Goal: Subscribe to service/newsletter

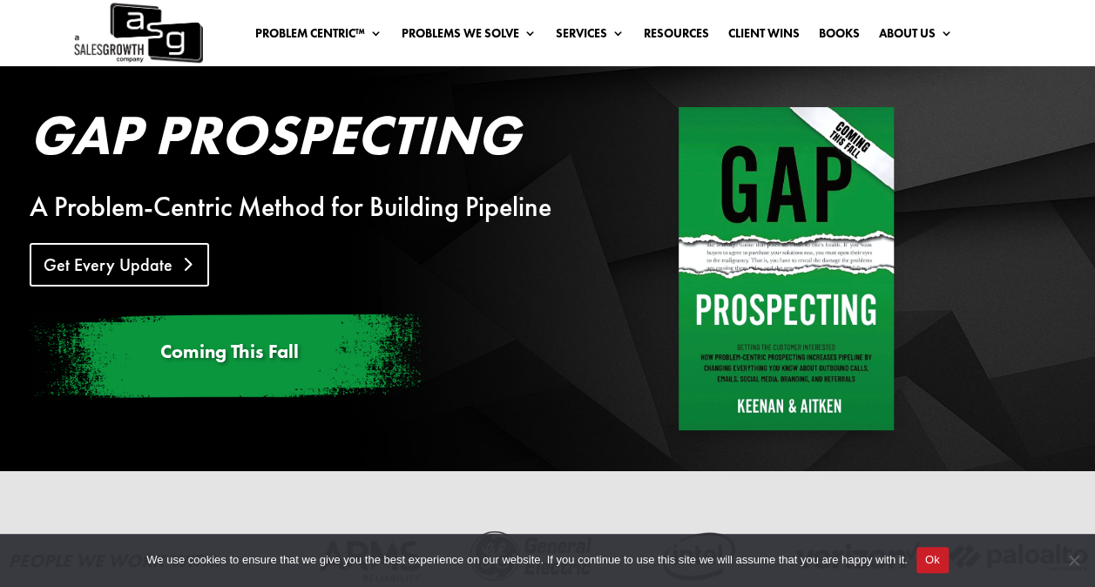
click at [75, 263] on link "Get Every Update" at bounding box center [119, 265] width 179 height 44
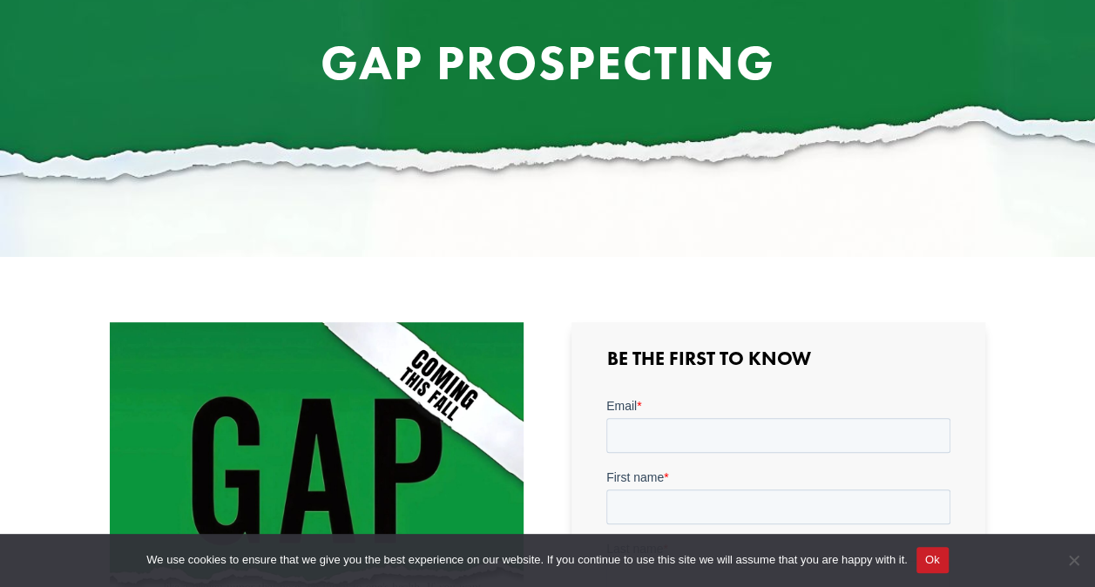
scroll to position [348, 0]
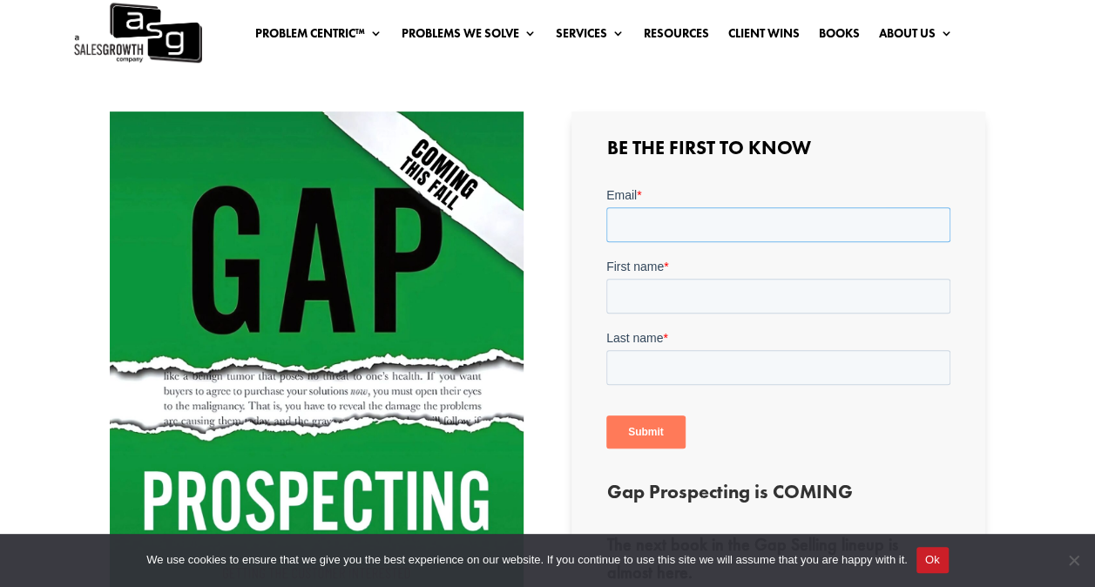
click at [761, 221] on input "Email *" at bounding box center [778, 223] width 344 height 35
drag, startPoint x: 808, startPoint y: 223, endPoint x: 1193, endPoint y: 416, distance: 431.7
click at [606, 226] on html "Email * [EMAIL_ADDRESS][DOMAIN_NAME] First name * Last name * Submit" at bounding box center [778, 332] width 344 height 293
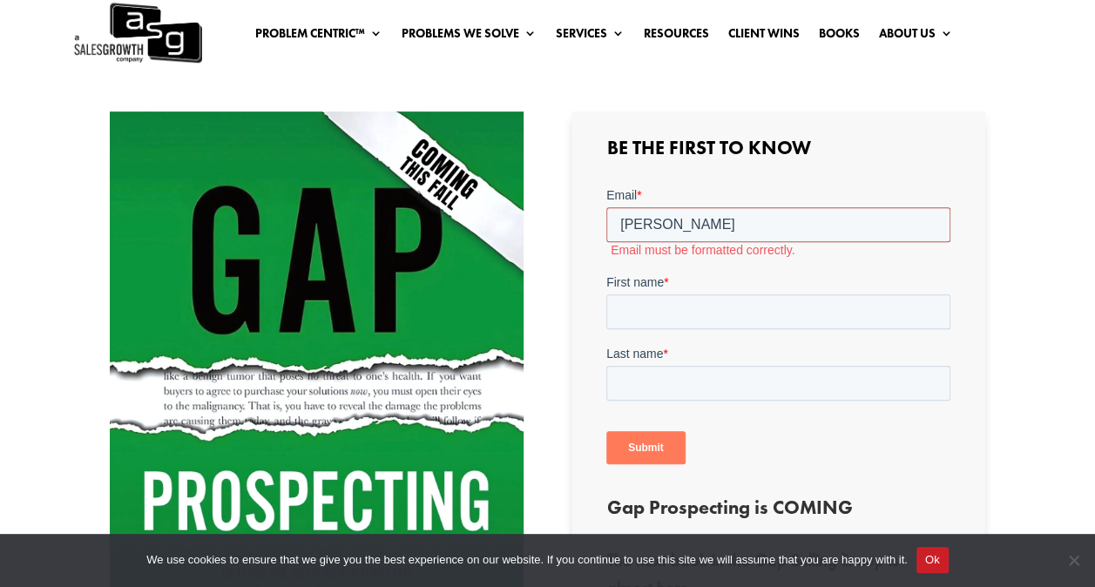
type input "[PERSON_NAME][EMAIL_ADDRESS][PERSON_NAME][DOMAIN_NAME]"
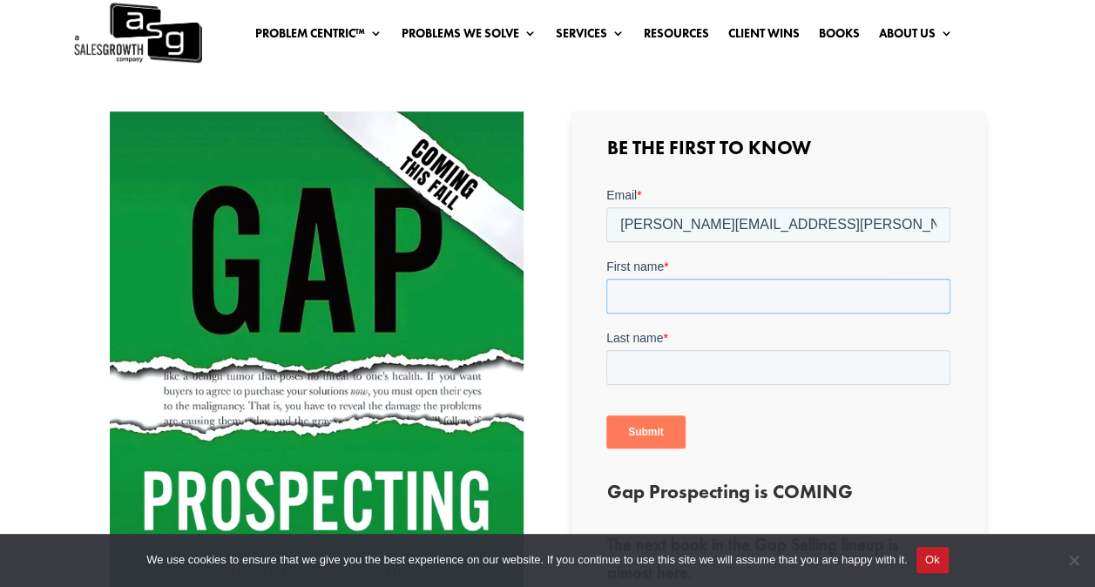
click at [696, 292] on input "First name *" at bounding box center [778, 295] width 344 height 35
type input "[PERSON_NAME]"
click at [693, 373] on input "Last name *" at bounding box center [778, 366] width 344 height 35
type input "[PERSON_NAME]"
click at [587, 392] on div "Be the First to Know Gap Prospecting is COMING The next book in the Gap Selling…" at bounding box center [778, 486] width 414 height 748
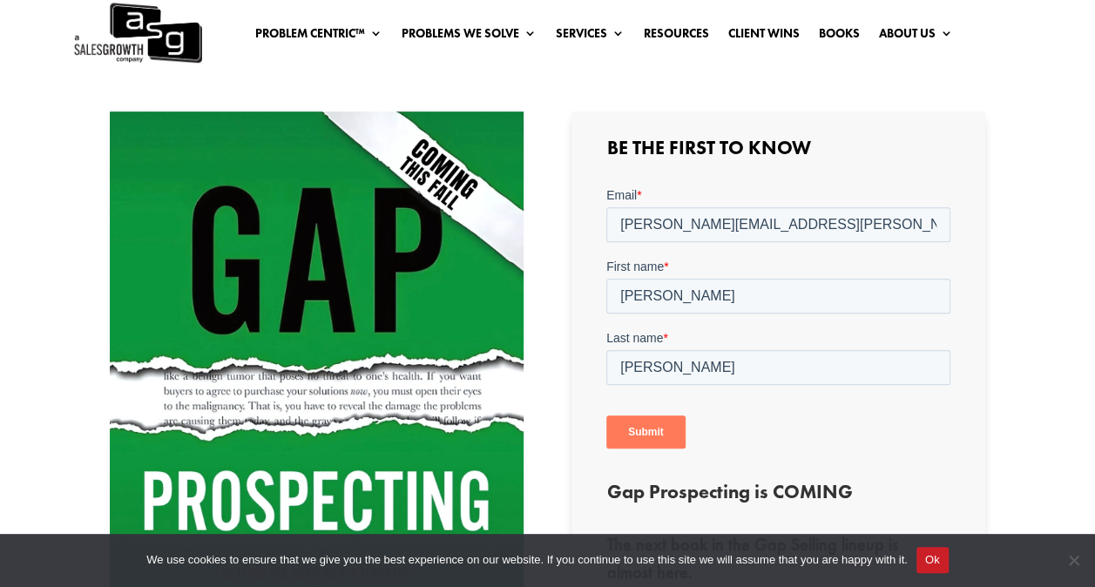
click at [652, 429] on input "Submit" at bounding box center [645, 431] width 79 height 33
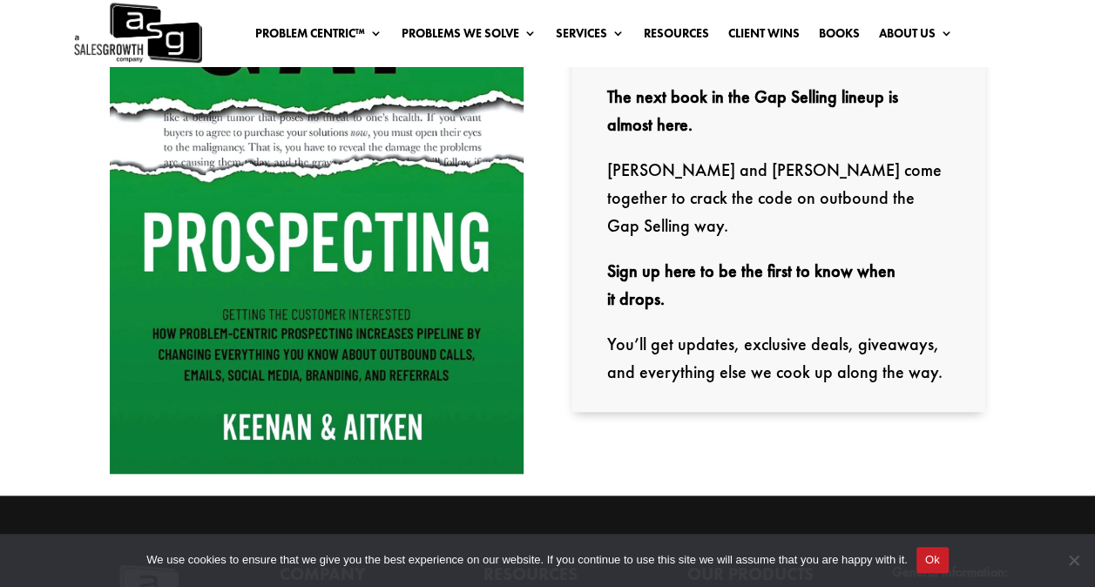
scroll to position [610, 0]
